Goal: Information Seeking & Learning: Learn about a topic

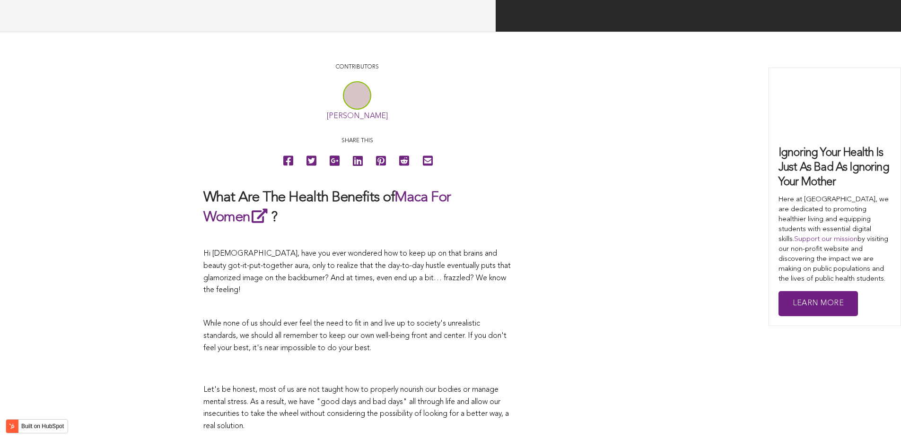
scroll to position [1673, 0]
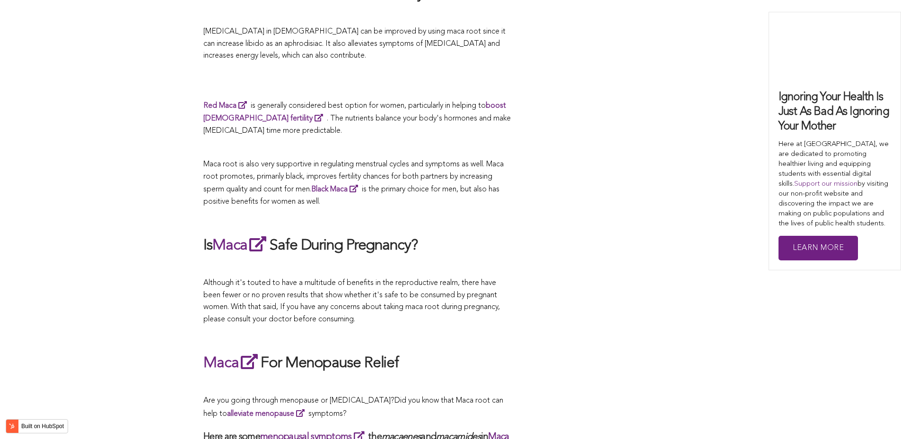
click at [588, 219] on div "CONTRIBUTORS [PERSON_NAME] Share this What Are The Health Benefits of Maca For …" at bounding box center [450, 393] width 494 height 3345
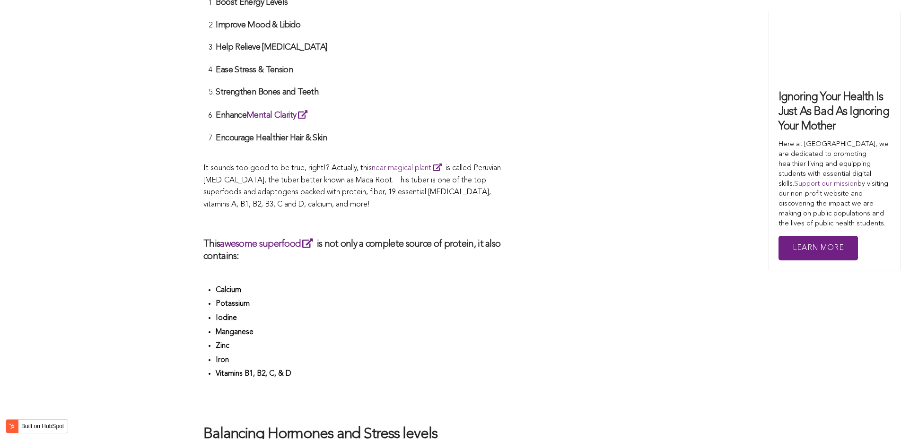
scroll to position [2858, 0]
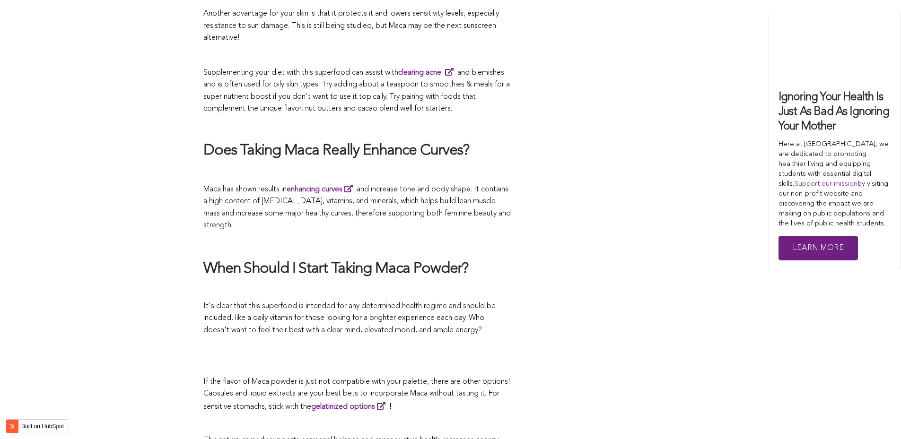
scroll to position [2495, 0]
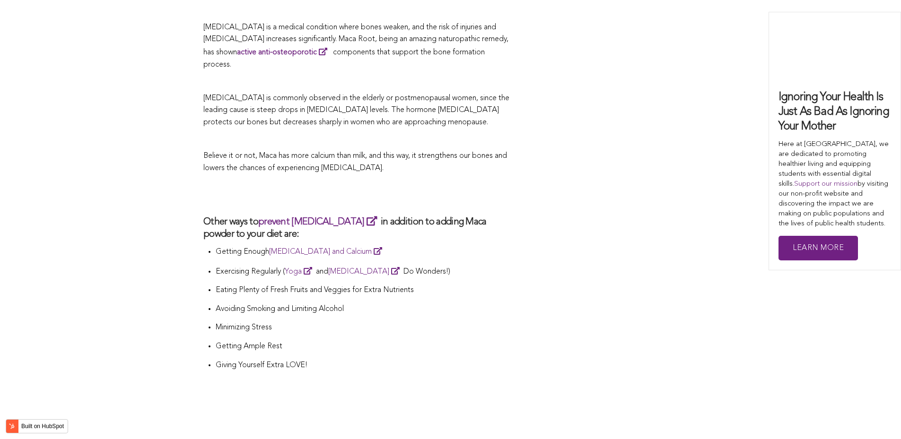
click at [414, 245] on p "Getting Enough [MEDICAL_DATA] and Calcium" at bounding box center [363, 251] width 295 height 13
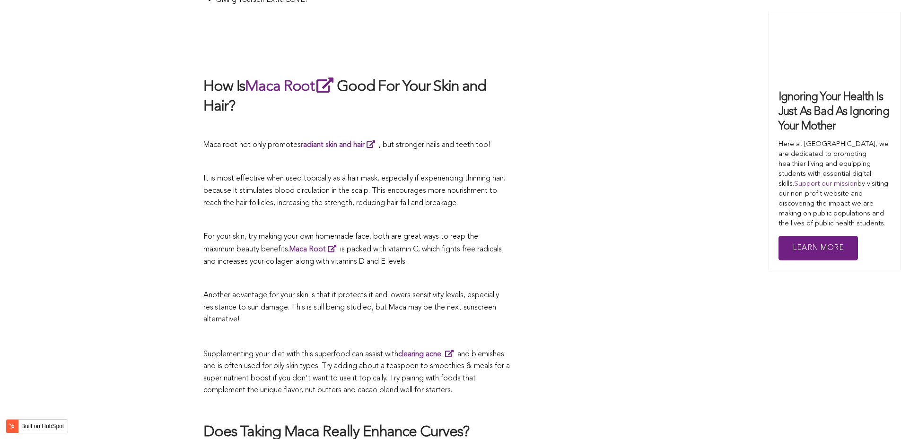
click at [381, 246] on span "is packed with vitamin C, which fights free radicals and increases your collage…" at bounding box center [352, 256] width 298 height 20
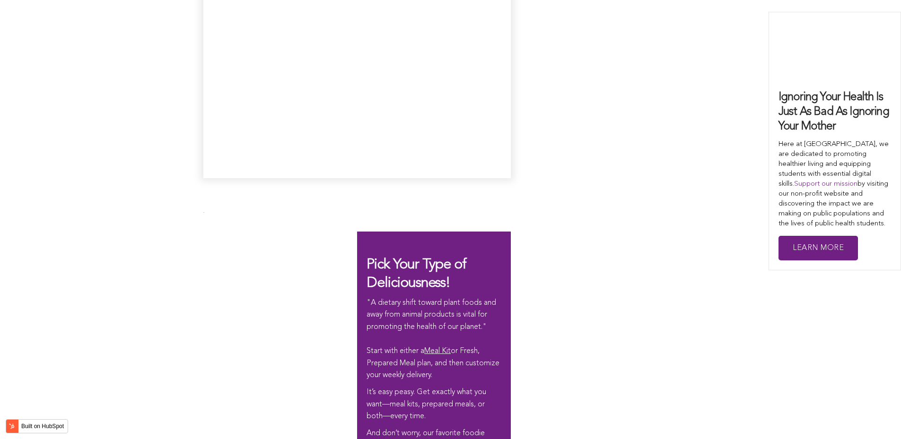
scroll to position [2324, 0]
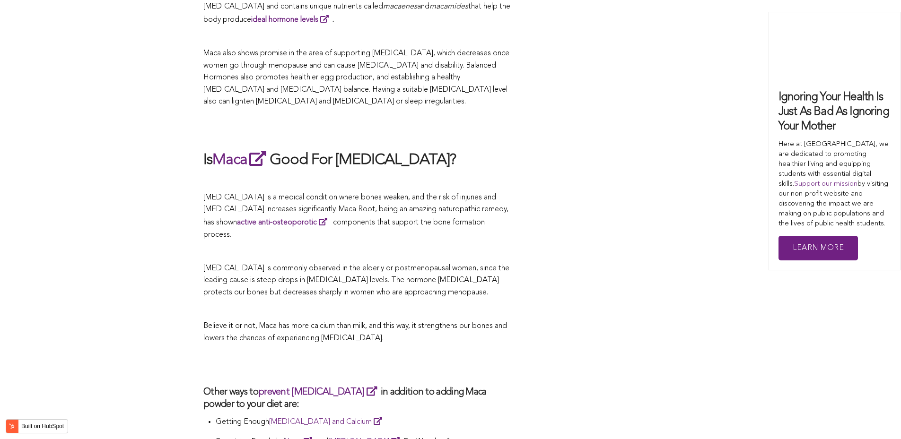
click at [483, 246] on p at bounding box center [356, 252] width 307 height 12
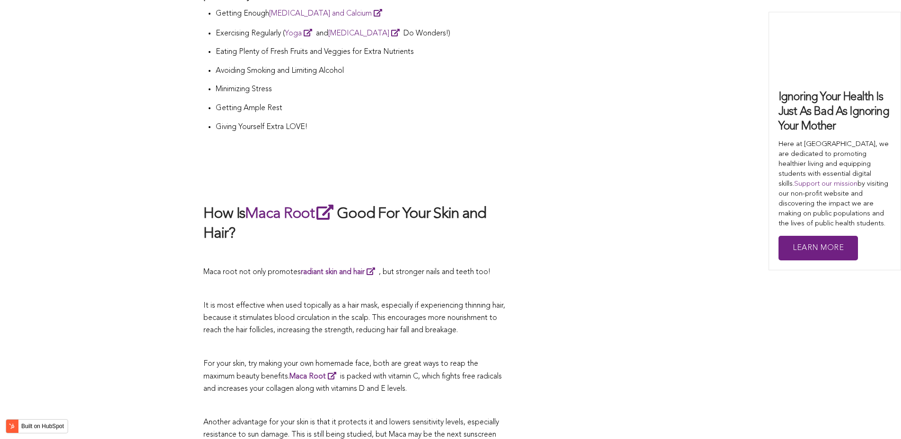
click at [494, 249] on p at bounding box center [356, 255] width 307 height 12
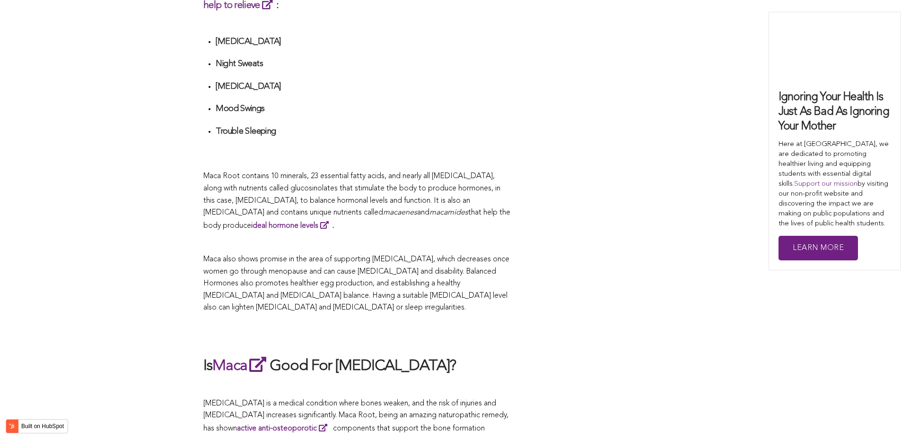
click at [451, 219] on span "What Are The Health Benefits of Maca For Women ? Hi [DEMOGRAPHIC_DATA], have yo…" at bounding box center [356, 12] width 307 height 3220
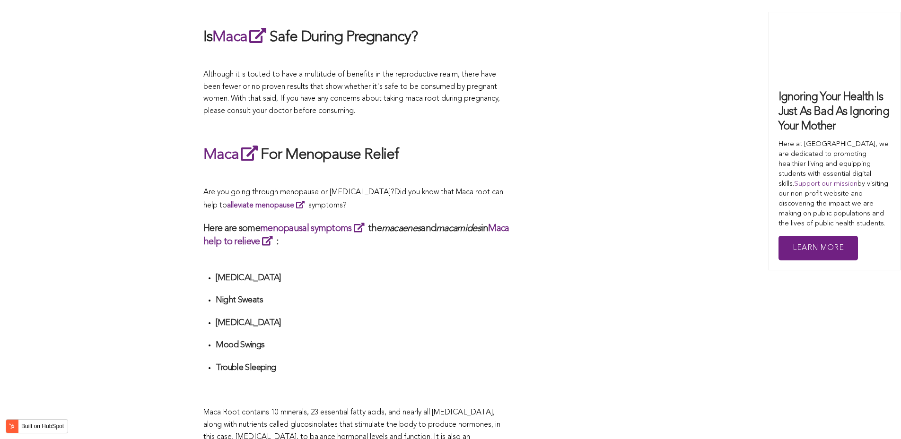
scroll to position [1834, 0]
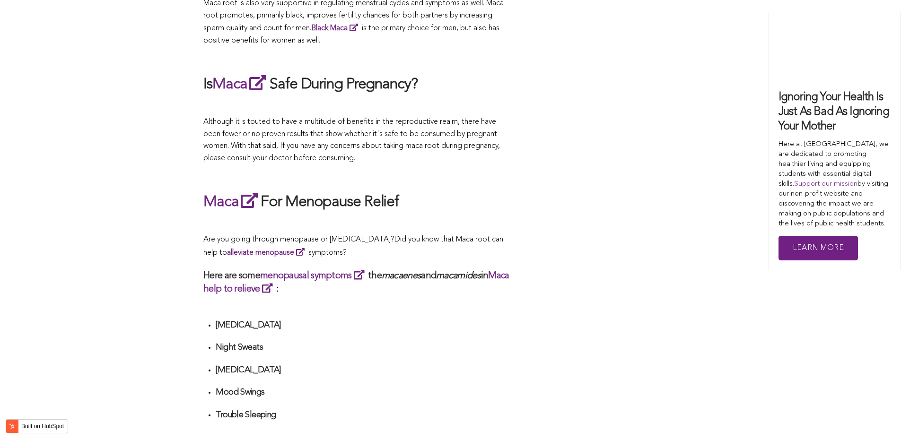
click at [515, 387] on div "CONTRIBUTORS [PERSON_NAME] Share this What Are The Health Benefits of Maca For …" at bounding box center [450, 232] width 494 height 3345
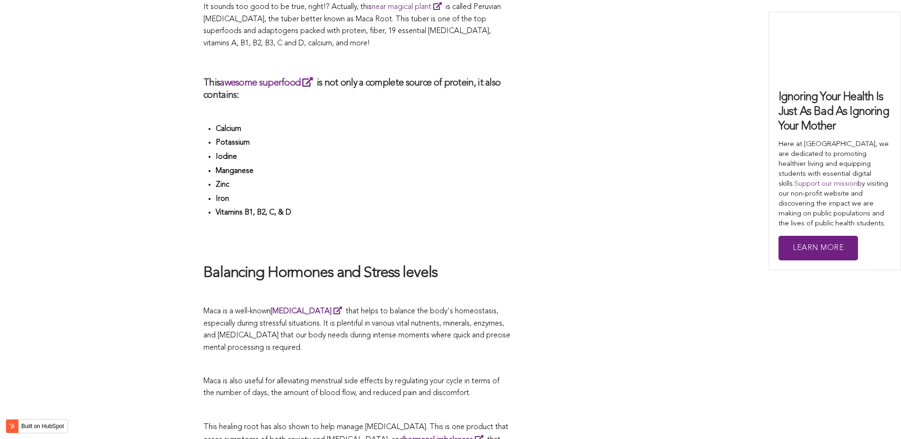
scroll to position [2068, 0]
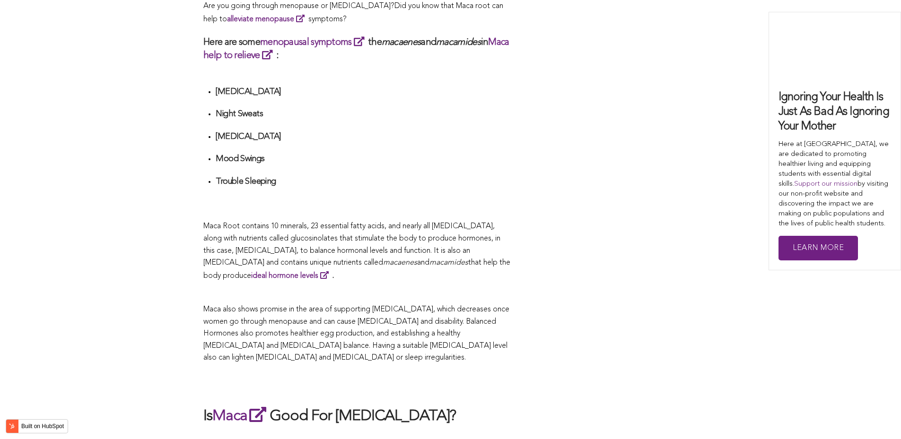
click at [499, 221] on p "Maca Root contains 10 minerals, 23 essential fatty acids, and nearly all [MEDIC…" at bounding box center [356, 251] width 307 height 61
